Goal: Subscribe to service/newsletter

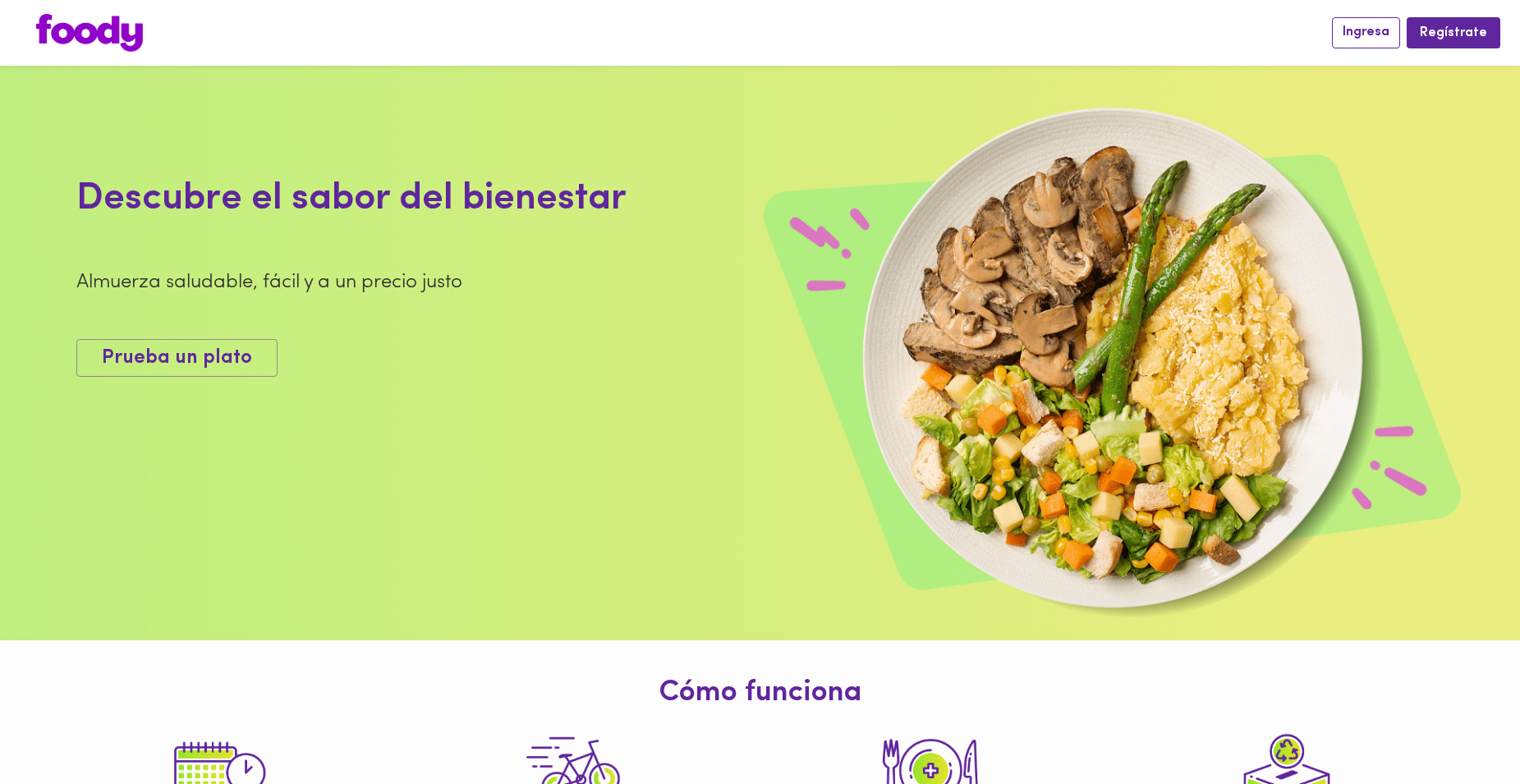
click at [1364, 36] on span "Ingresa" at bounding box center [1366, 33] width 47 height 16
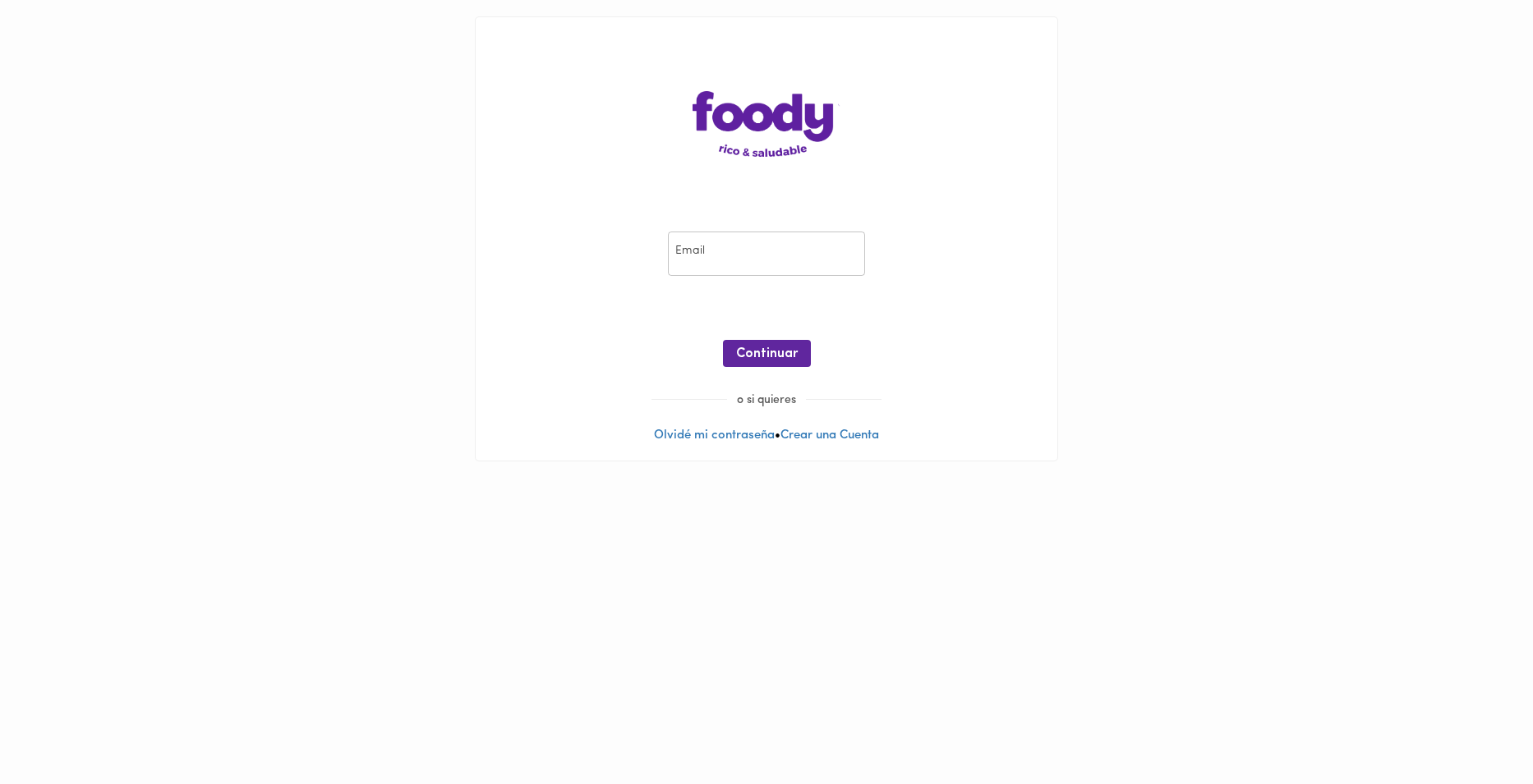
click at [745, 248] on input "email" at bounding box center [766, 254] width 198 height 45
type input "[PERSON_NAME][EMAIL_ADDRESS][DOMAIN_NAME]"
click at [784, 356] on span "Continuar" at bounding box center [766, 354] width 61 height 16
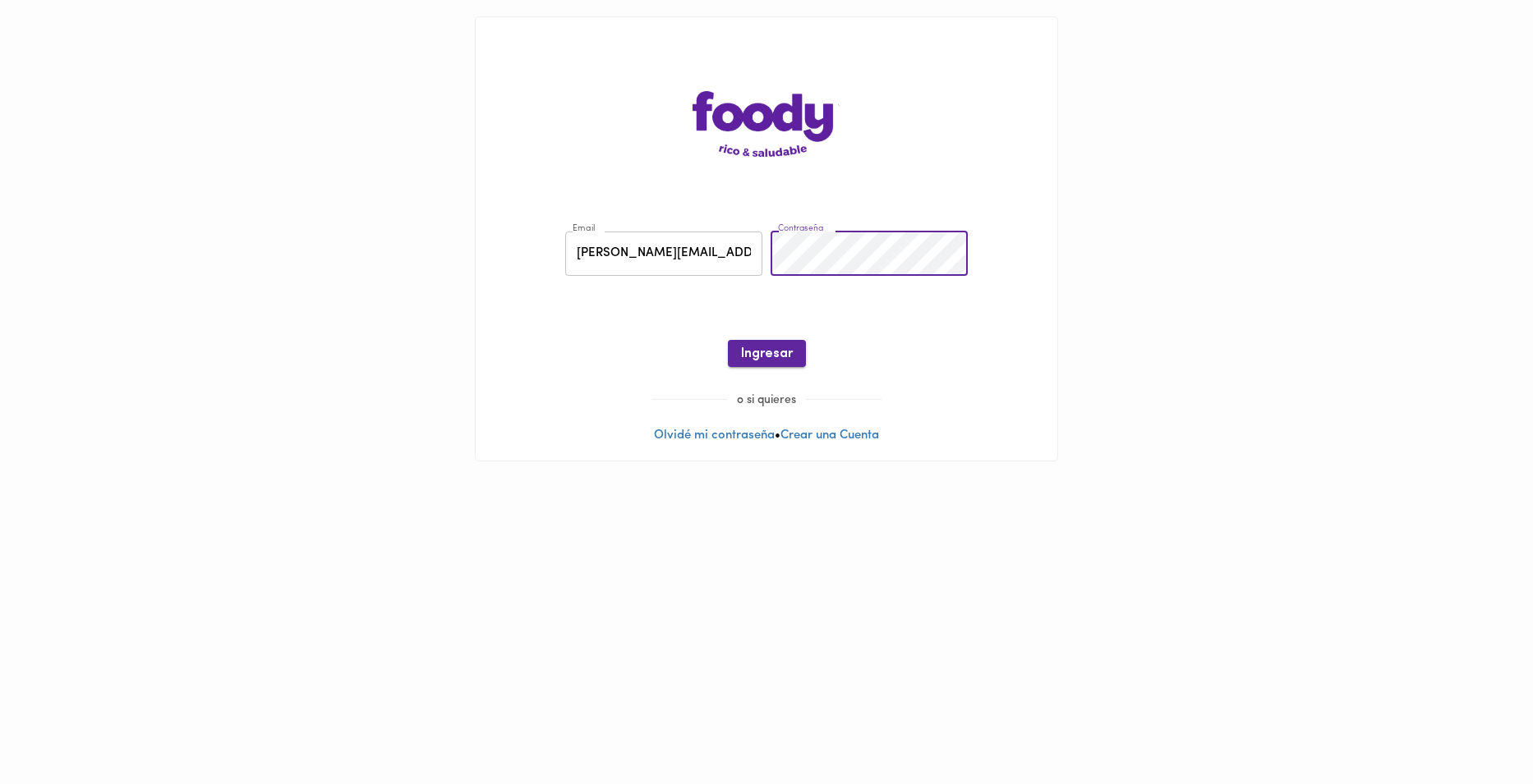
click at [784, 355] on span "Ingresar" at bounding box center [767, 354] width 52 height 16
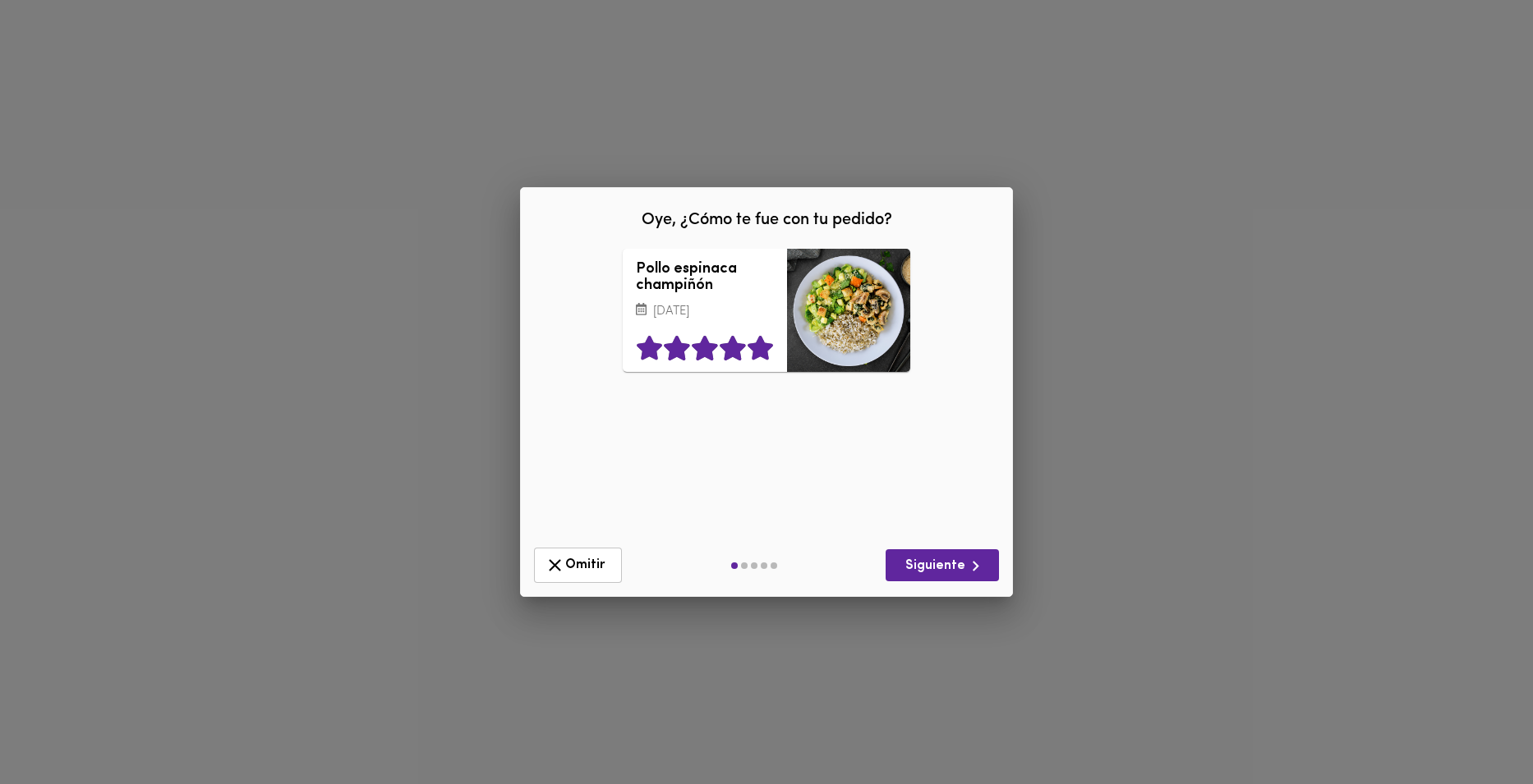
click at [756, 361] on icon at bounding box center [760, 348] width 26 height 25
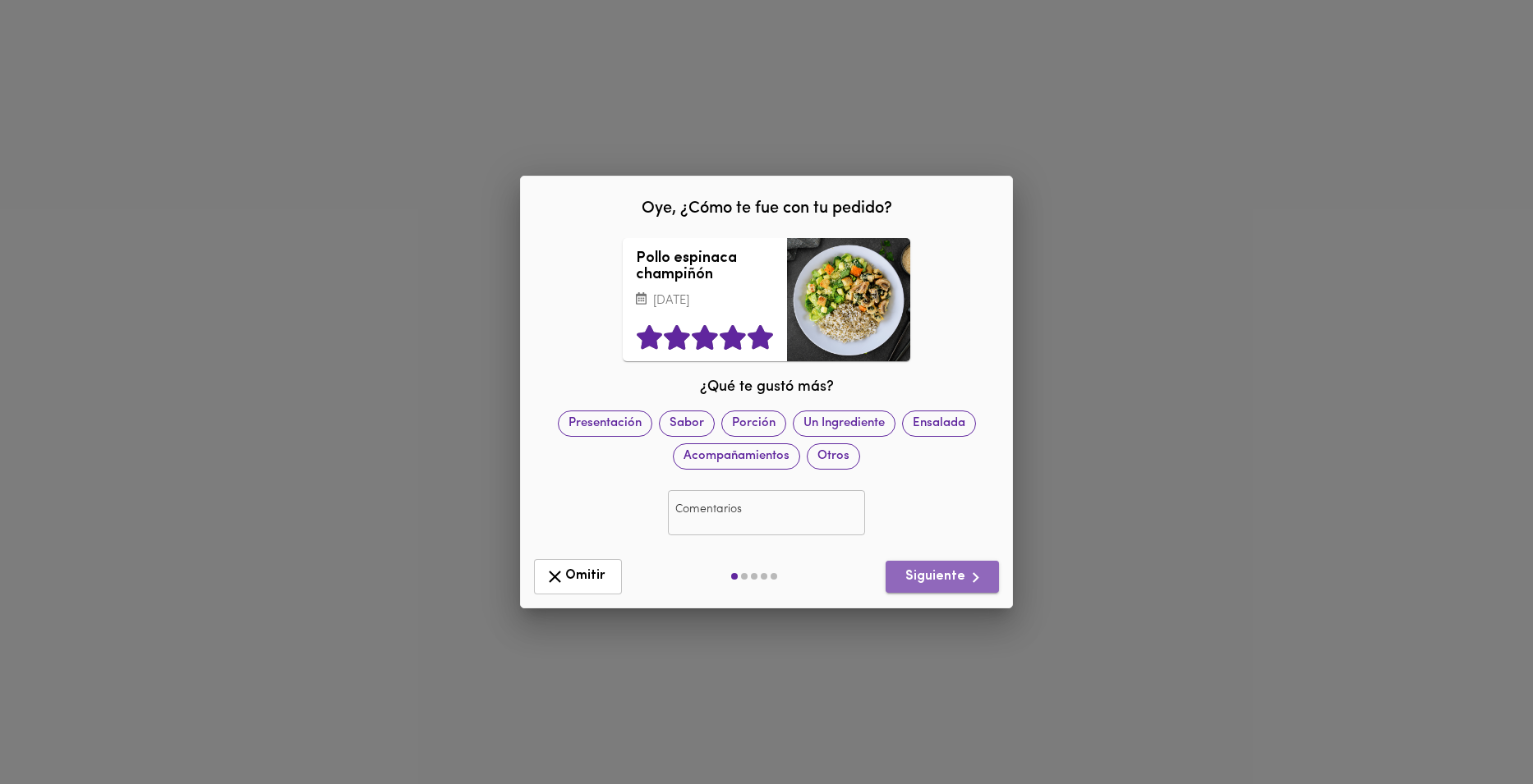
click at [952, 585] on span "Siguiente" at bounding box center [942, 578] width 87 height 21
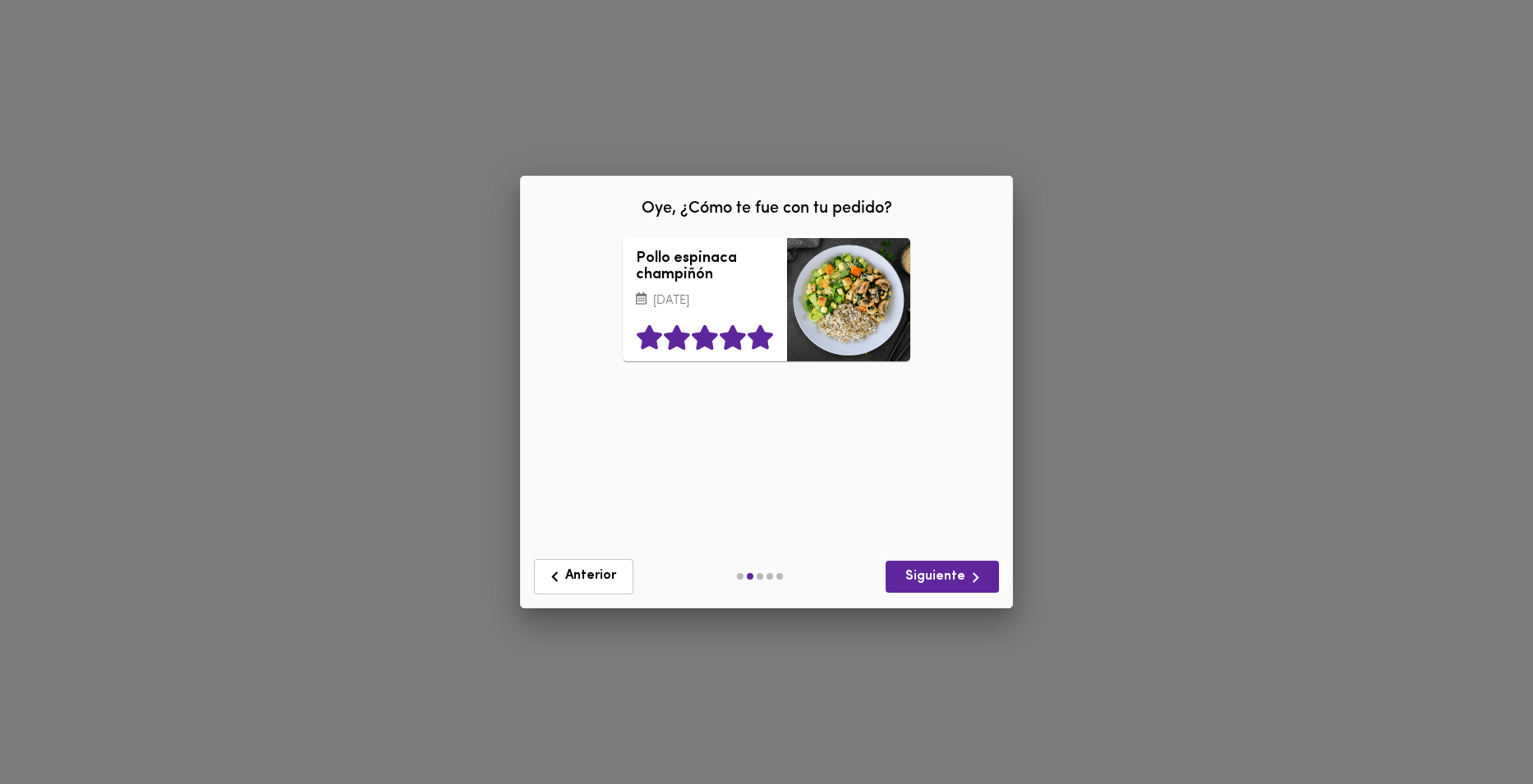
click at [759, 342] on icon at bounding box center [760, 337] width 26 height 25
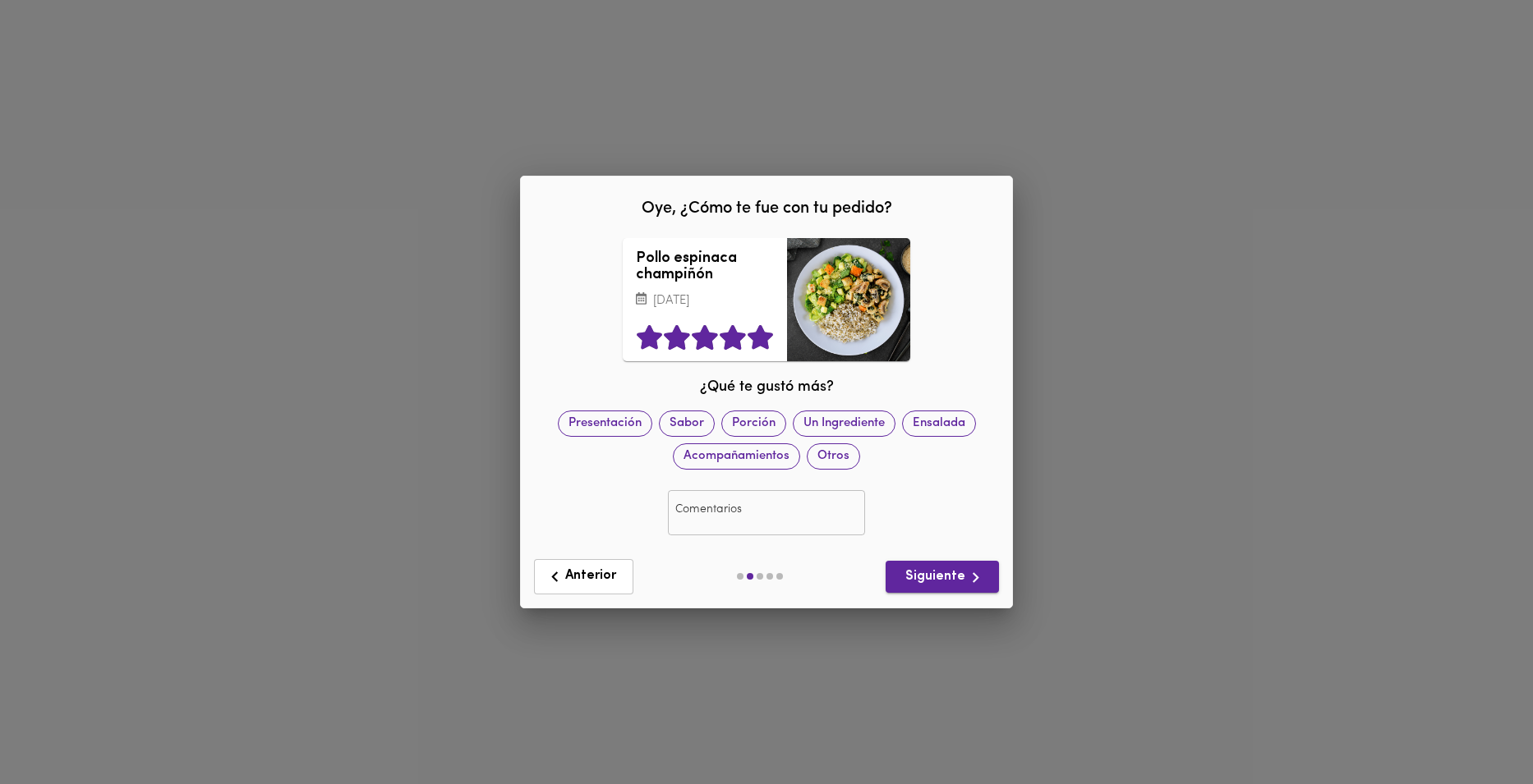
click at [951, 588] on span "Siguiente" at bounding box center [942, 578] width 87 height 21
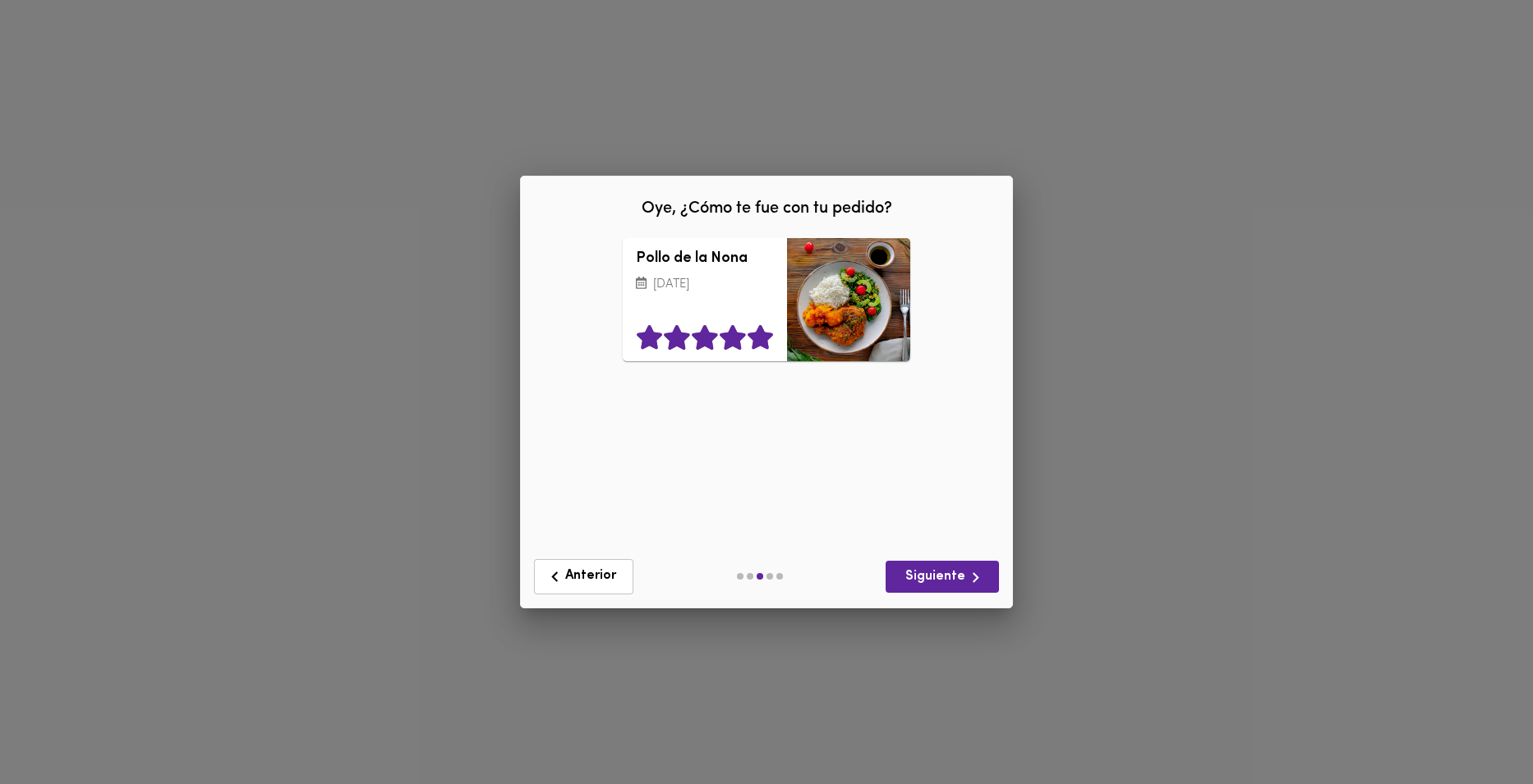
click at [758, 331] on icon at bounding box center [760, 337] width 26 height 25
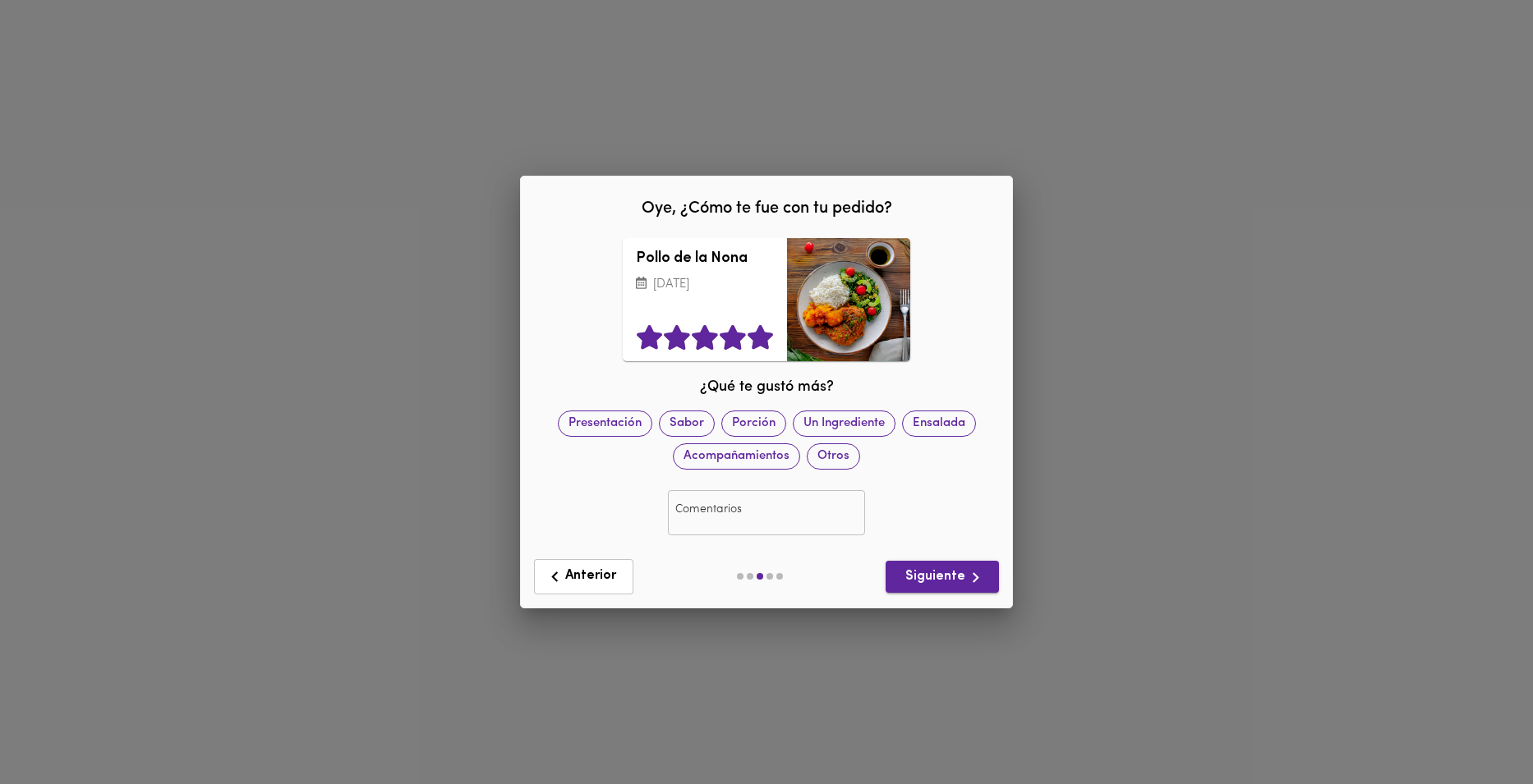
click at [959, 580] on span "Siguiente" at bounding box center [942, 578] width 87 height 21
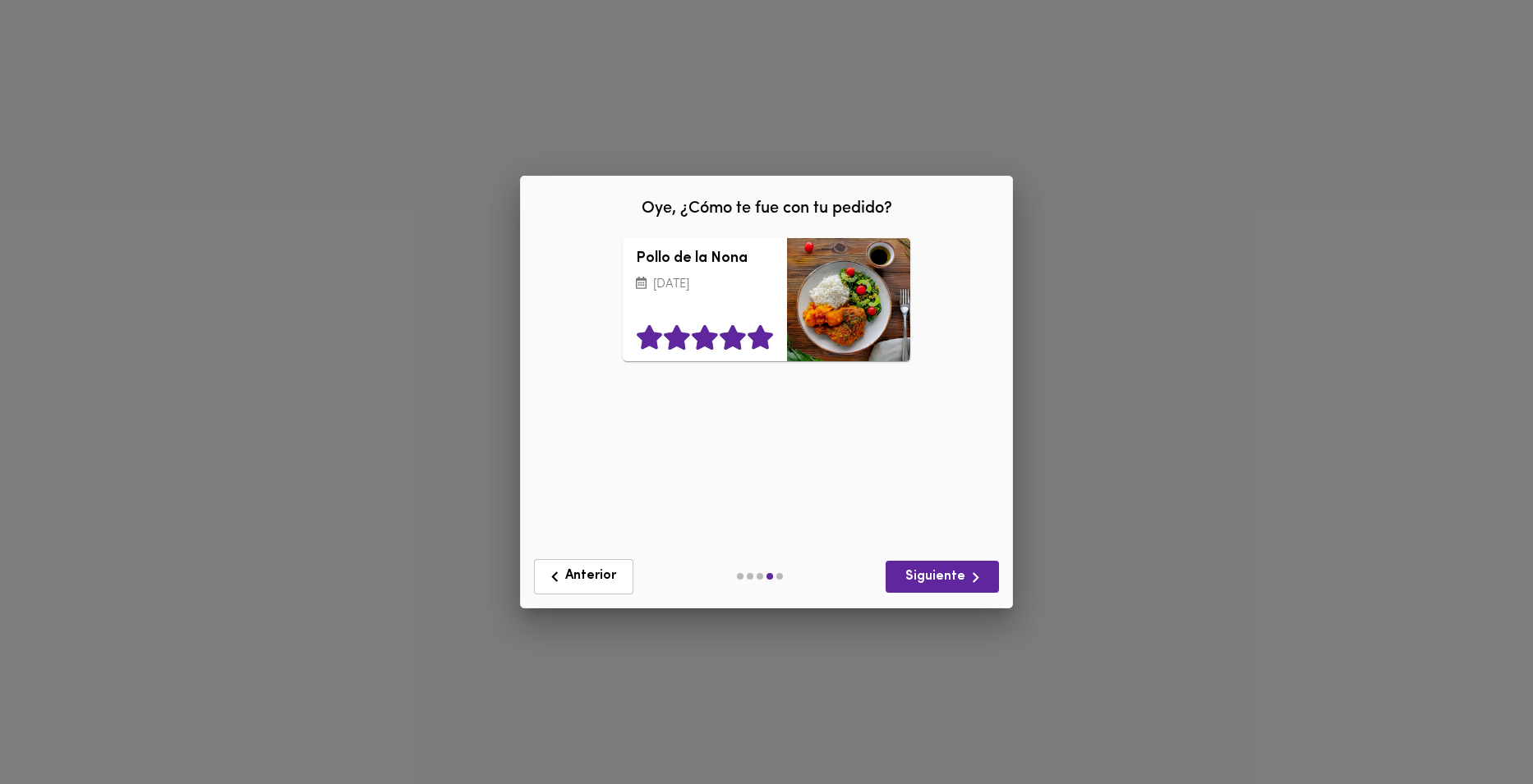
click at [765, 329] on icon at bounding box center [760, 337] width 26 height 25
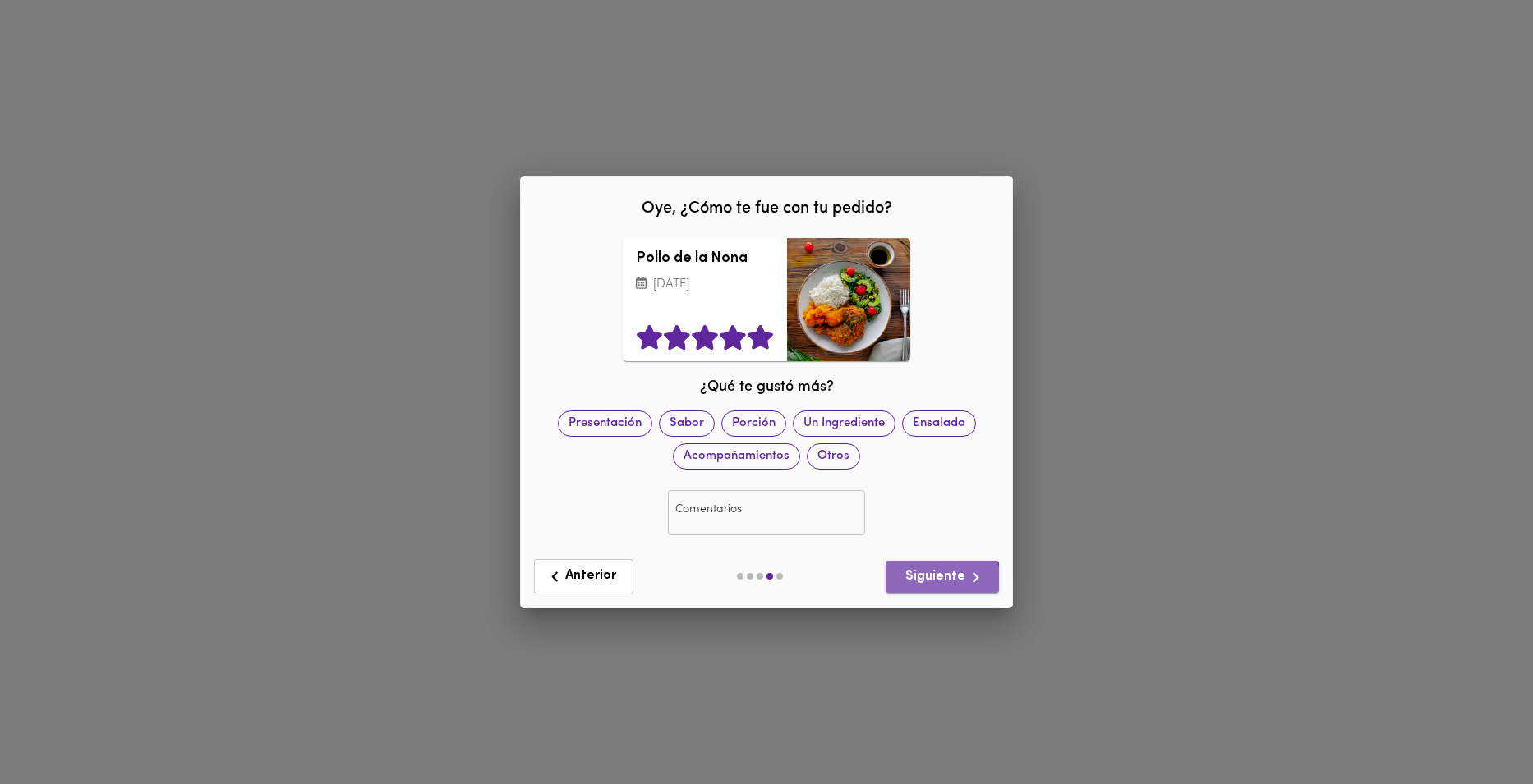
click at [944, 588] on span "Siguiente" at bounding box center [942, 578] width 87 height 21
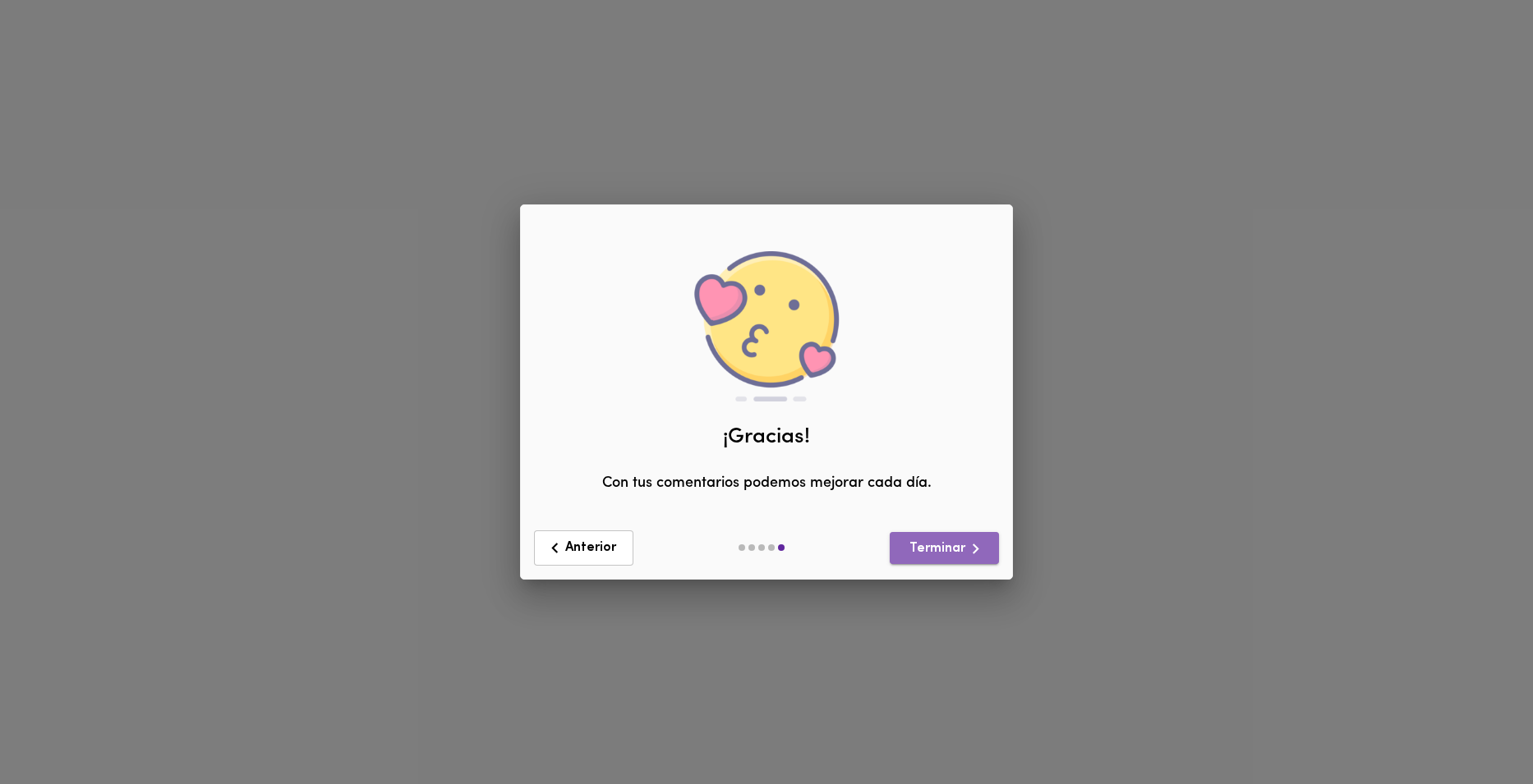
click at [953, 559] on span "Terminar" at bounding box center [944, 549] width 83 height 21
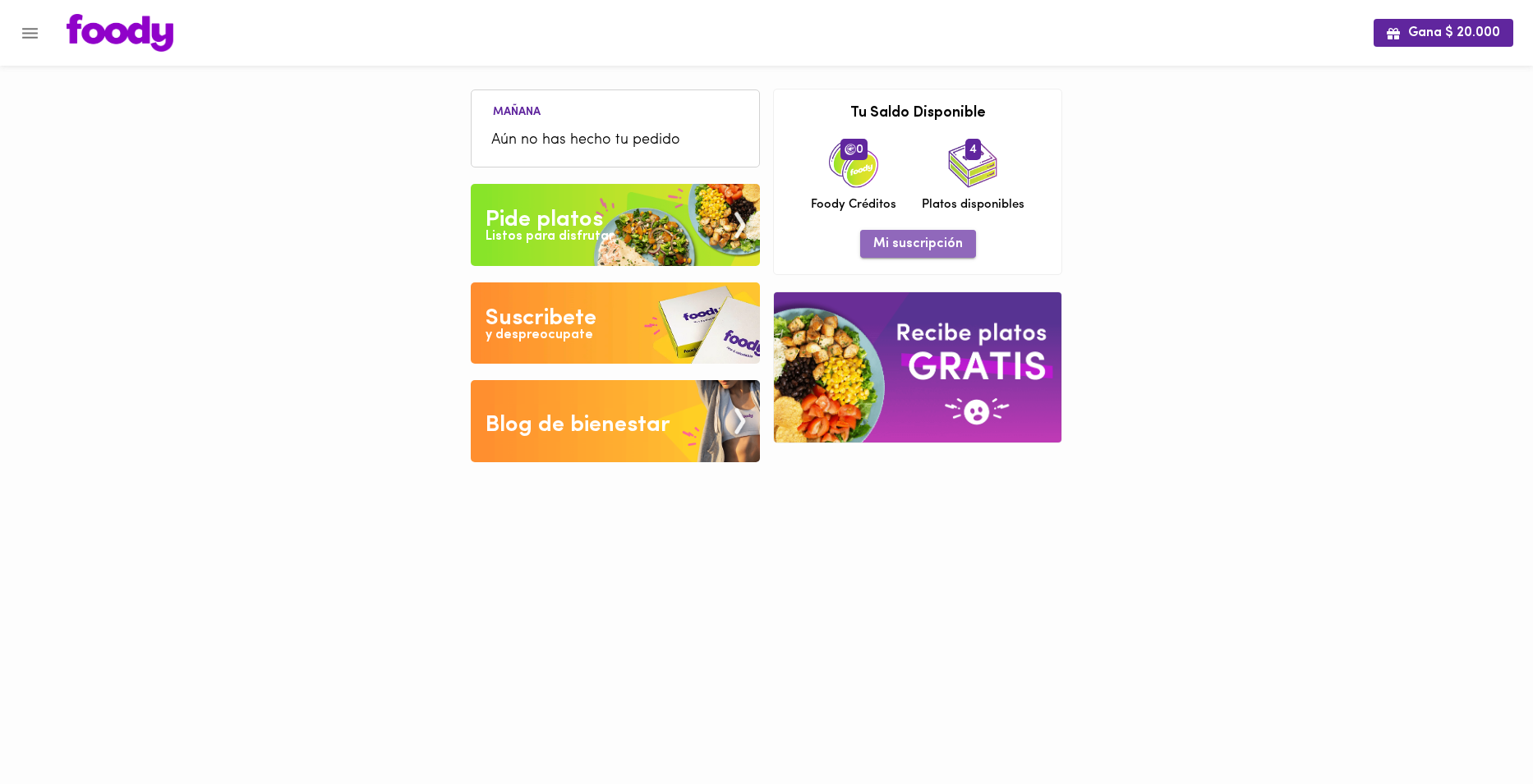
click at [928, 246] on span "Mi suscripción" at bounding box center [918, 244] width 90 height 16
